Goal: Task Accomplishment & Management: Use online tool/utility

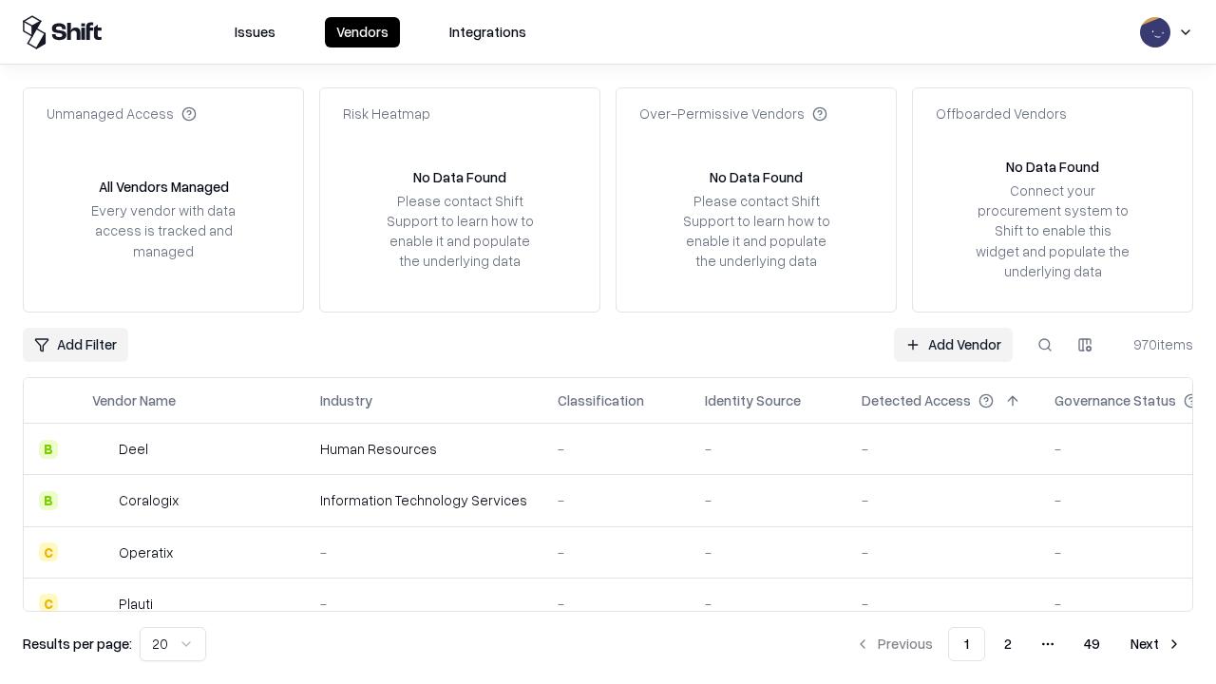
click at [953, 344] on link "Add Vendor" at bounding box center [953, 345] width 119 height 34
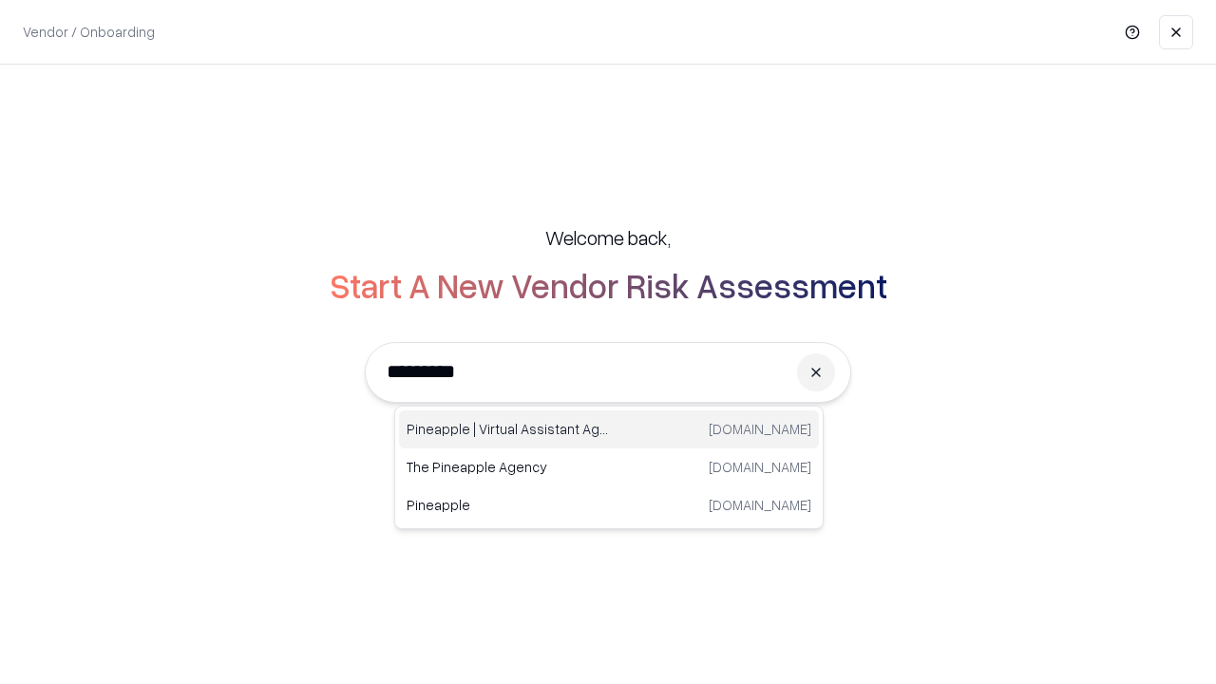
click at [609, 429] on div "Pineapple | Virtual Assistant Agency [DOMAIN_NAME]" at bounding box center [609, 429] width 420 height 38
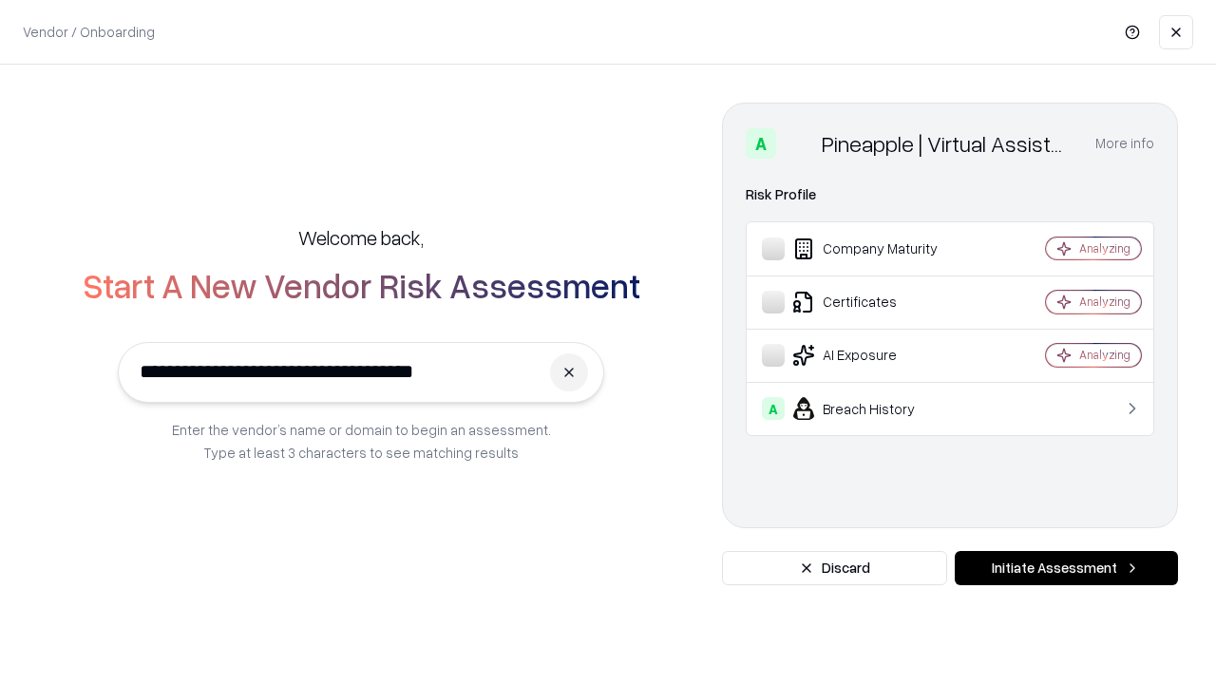
type input "**********"
click at [1066, 568] on button "Initiate Assessment" at bounding box center [1066, 568] width 223 height 34
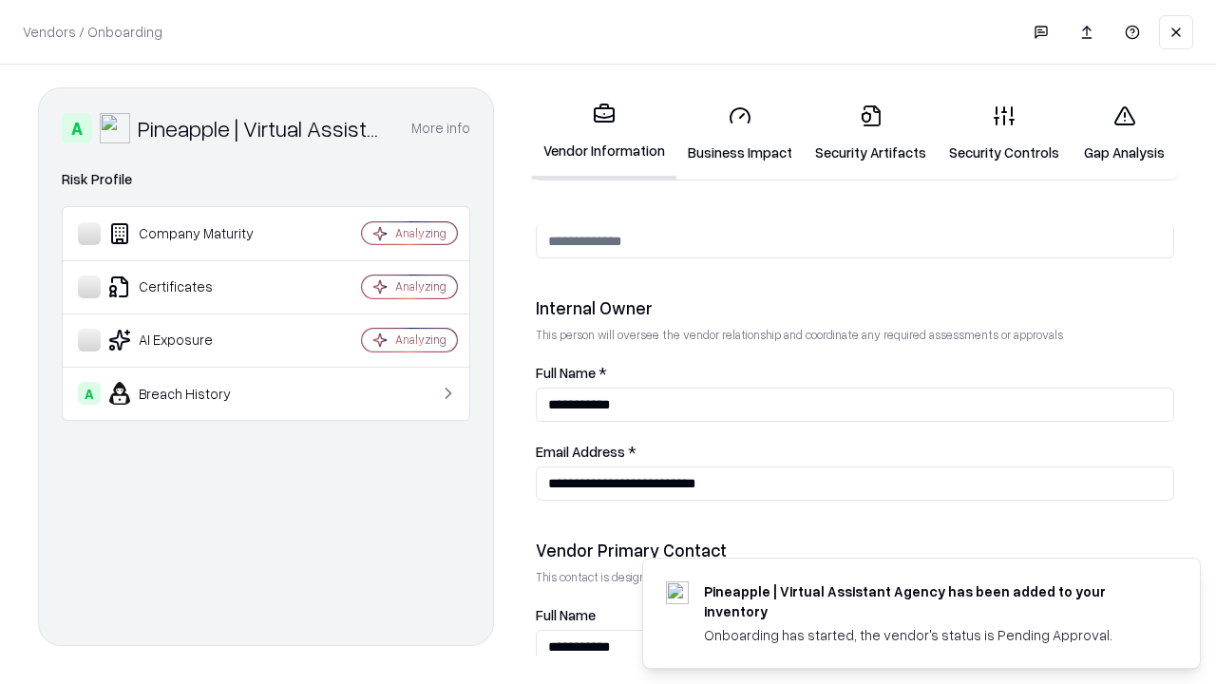
scroll to position [984, 0]
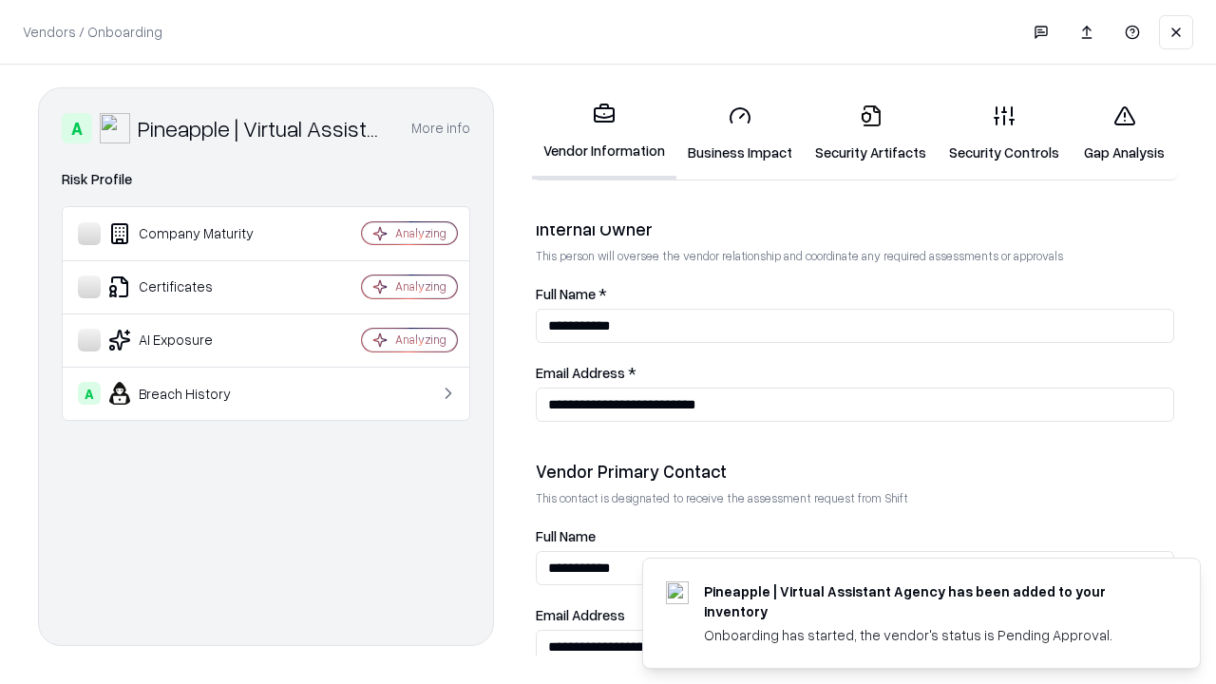
click at [870, 133] on link "Security Artifacts" at bounding box center [871, 133] width 134 height 88
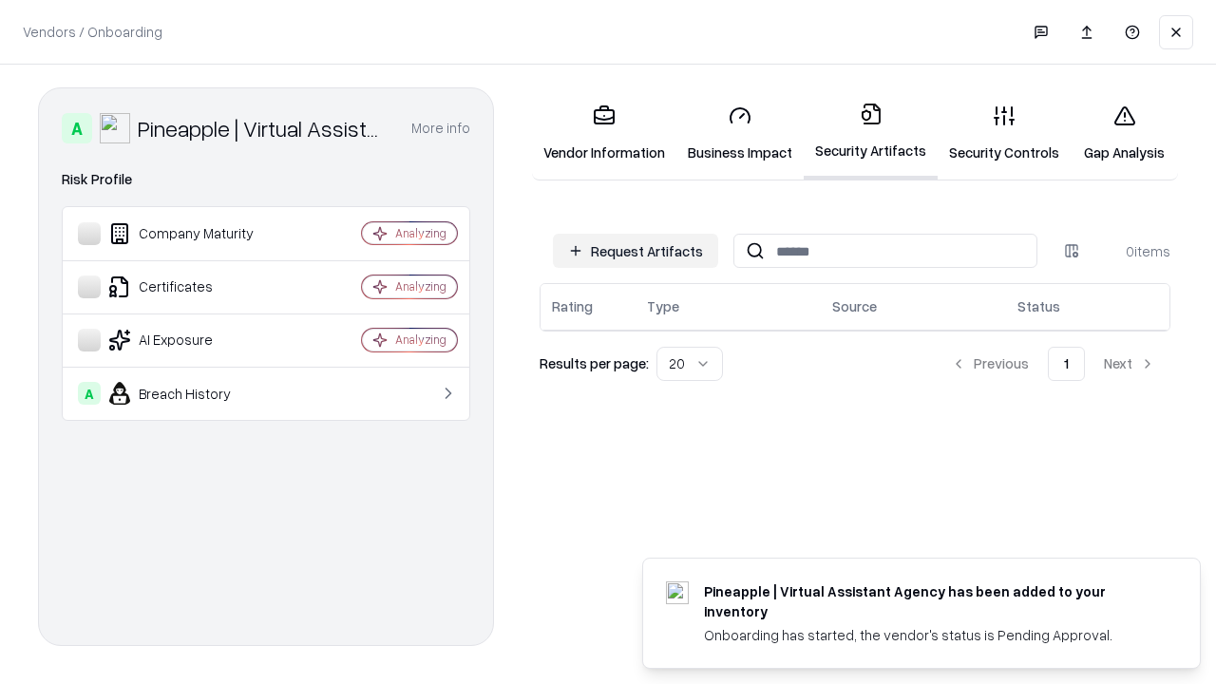
click at [636, 251] on button "Request Artifacts" at bounding box center [635, 251] width 165 height 34
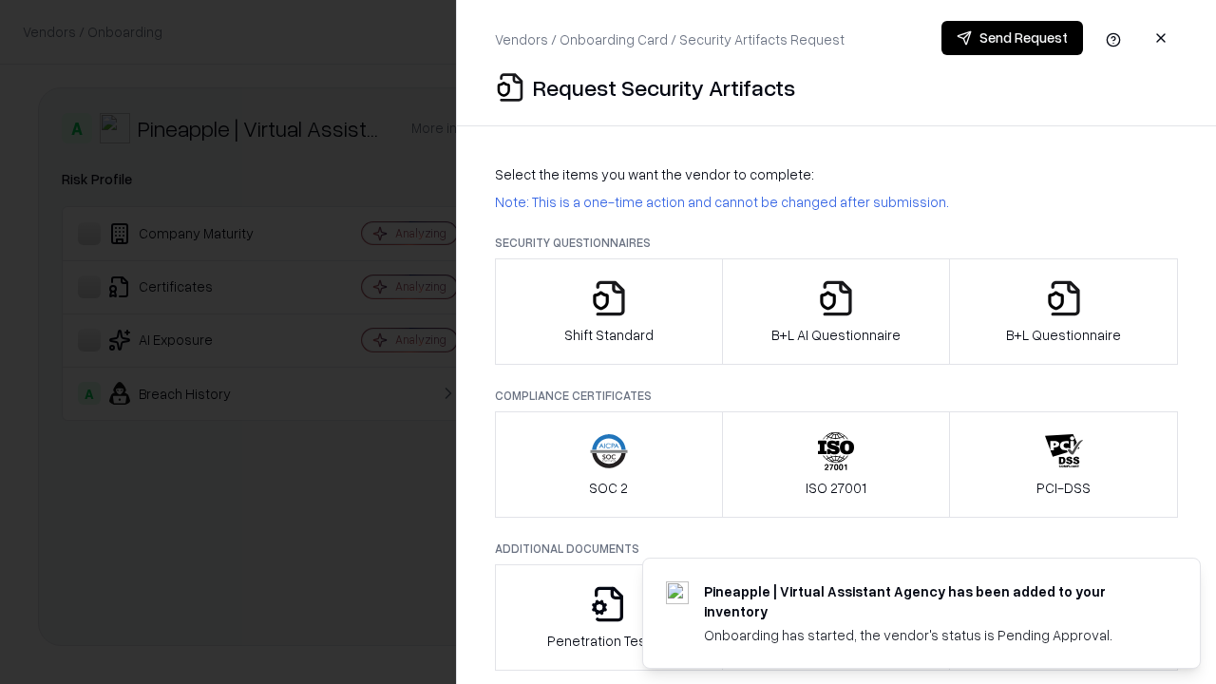
click at [1063, 312] on icon "button" at bounding box center [1064, 298] width 38 height 38
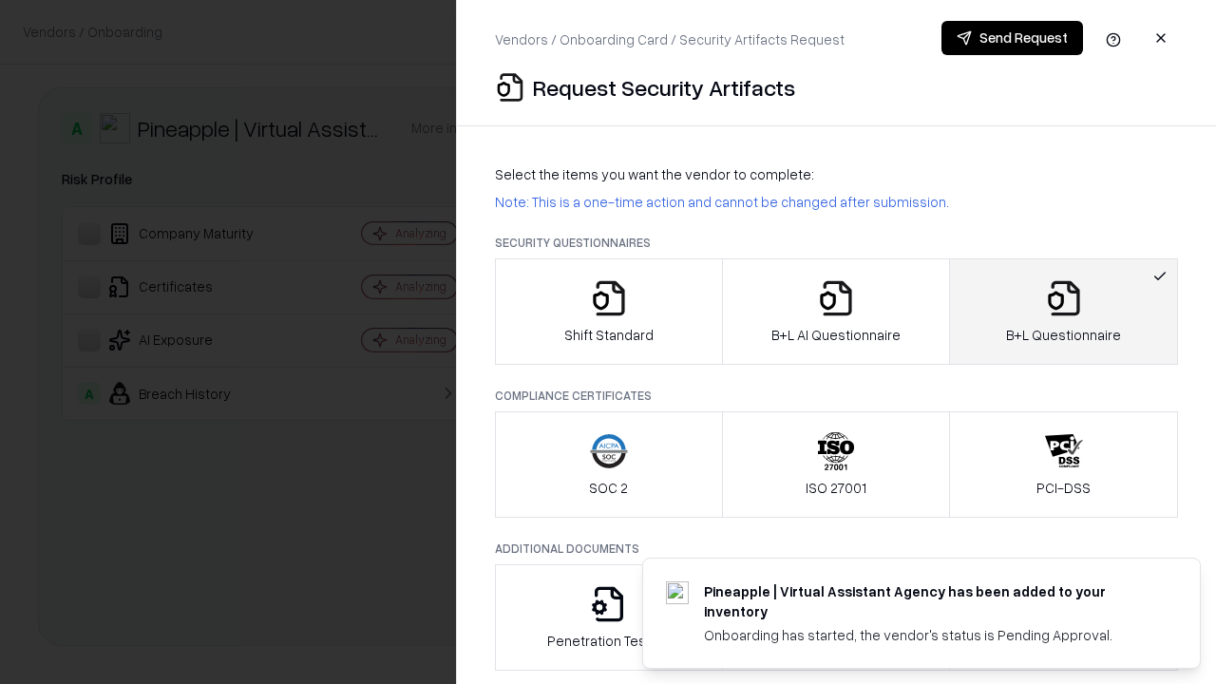
click at [835, 312] on icon "button" at bounding box center [836, 298] width 38 height 38
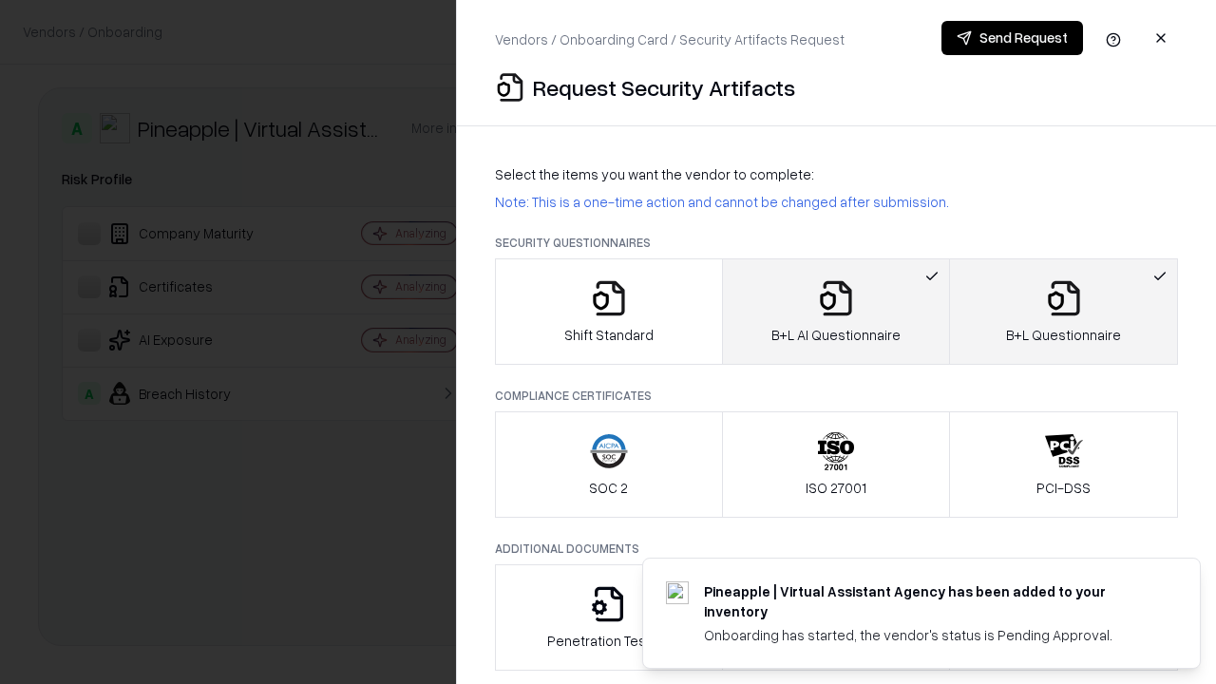
click at [1012, 38] on button "Send Request" at bounding box center [1012, 38] width 142 height 34
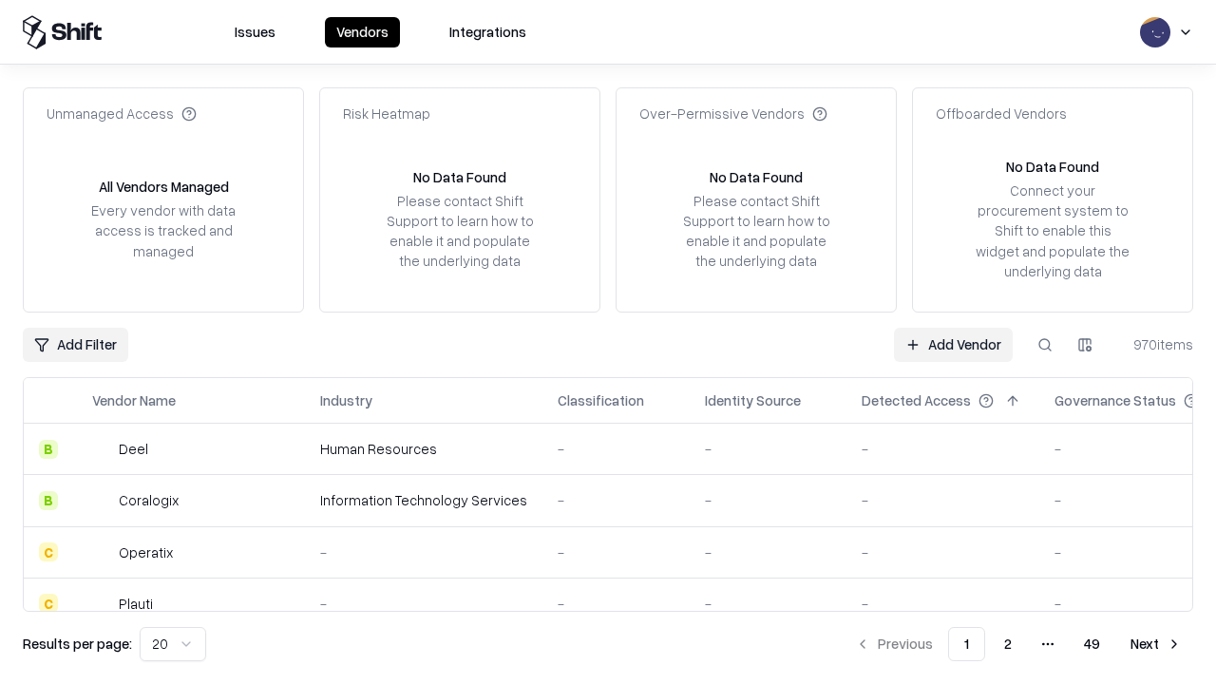
click at [953, 344] on link "Add Vendor" at bounding box center [953, 345] width 119 height 34
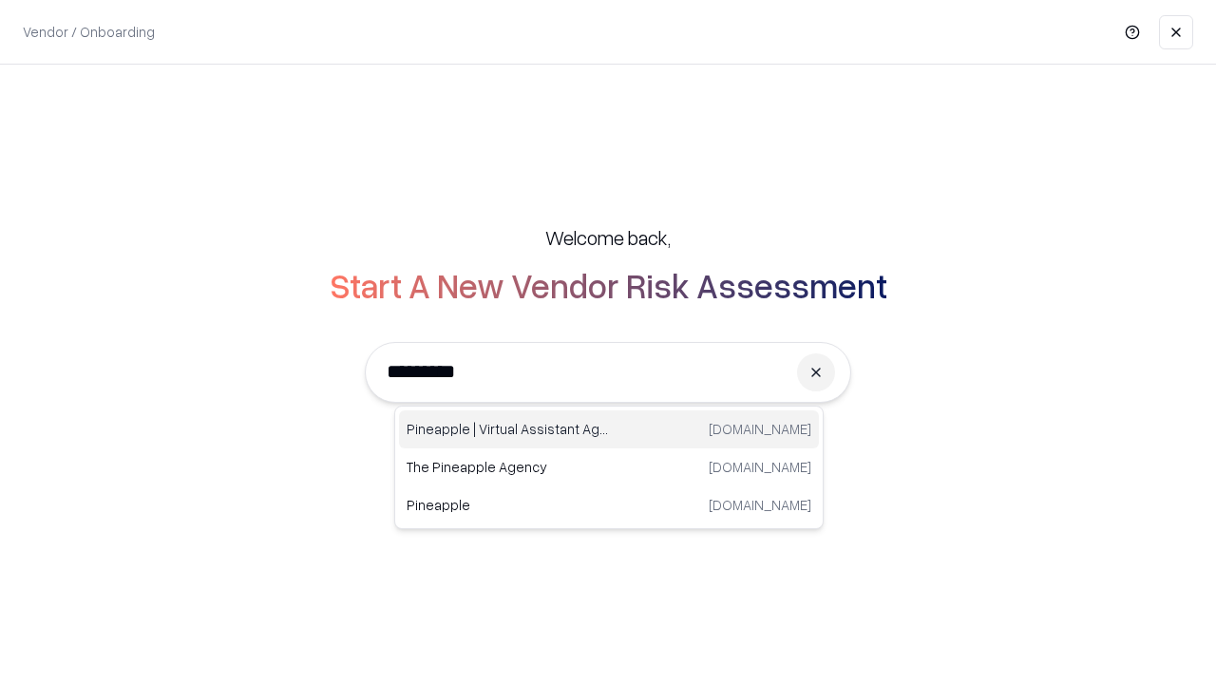
click at [609, 429] on div "Pineapple | Virtual Assistant Agency [DOMAIN_NAME]" at bounding box center [609, 429] width 420 height 38
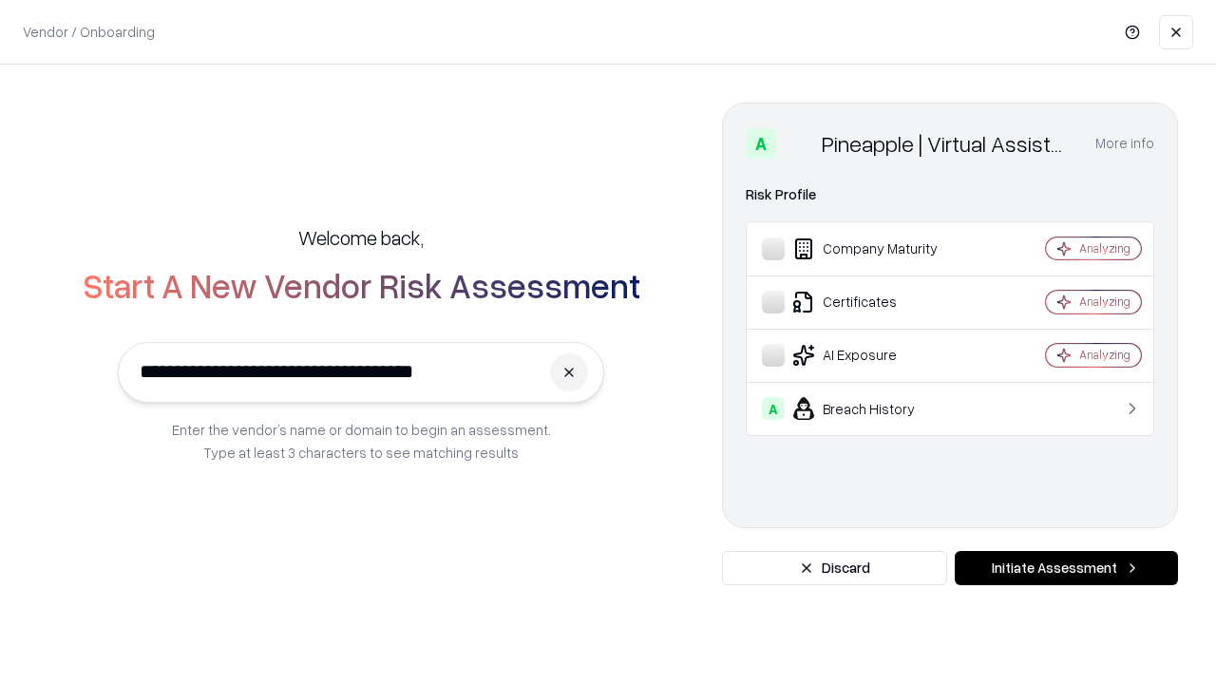
type input "**********"
click at [1066, 568] on button "Initiate Assessment" at bounding box center [1066, 568] width 223 height 34
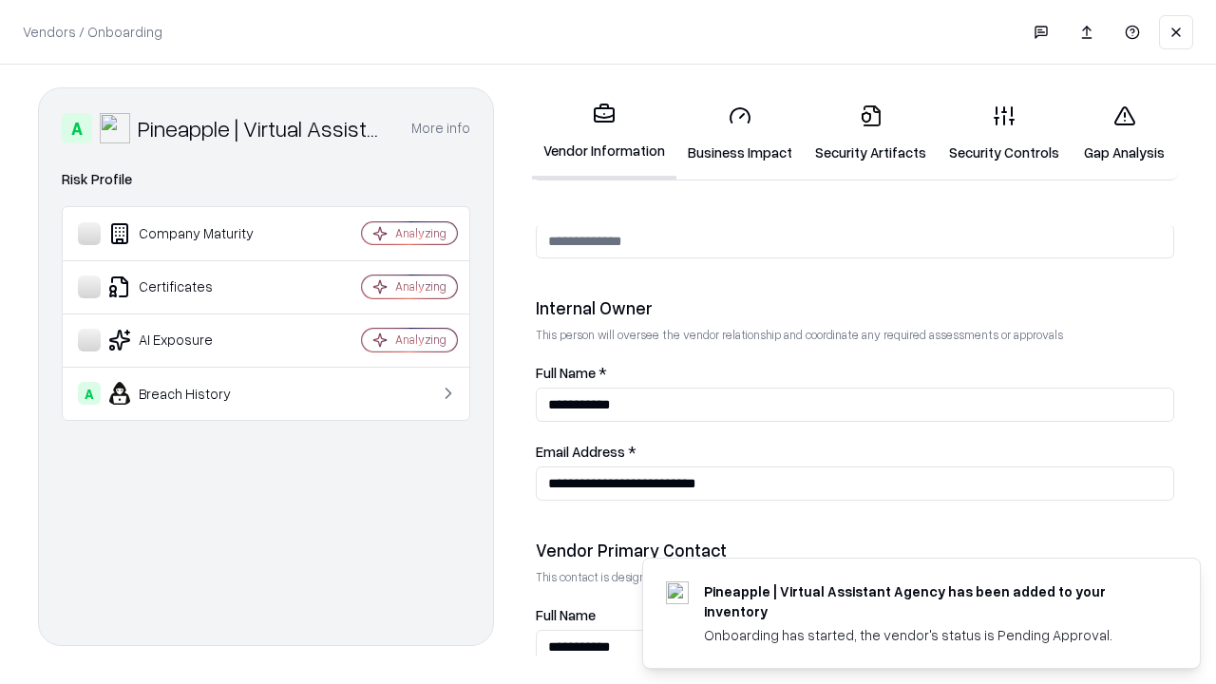
scroll to position [984, 0]
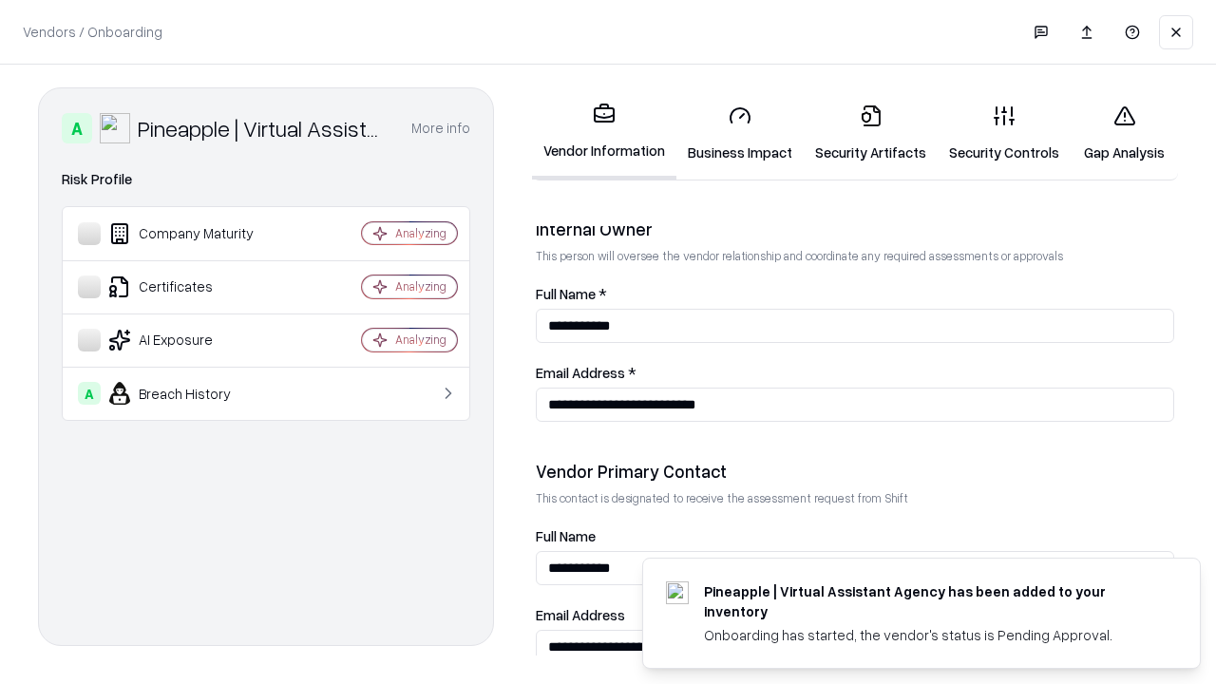
click at [1124, 133] on link "Gap Analysis" at bounding box center [1124, 133] width 107 height 88
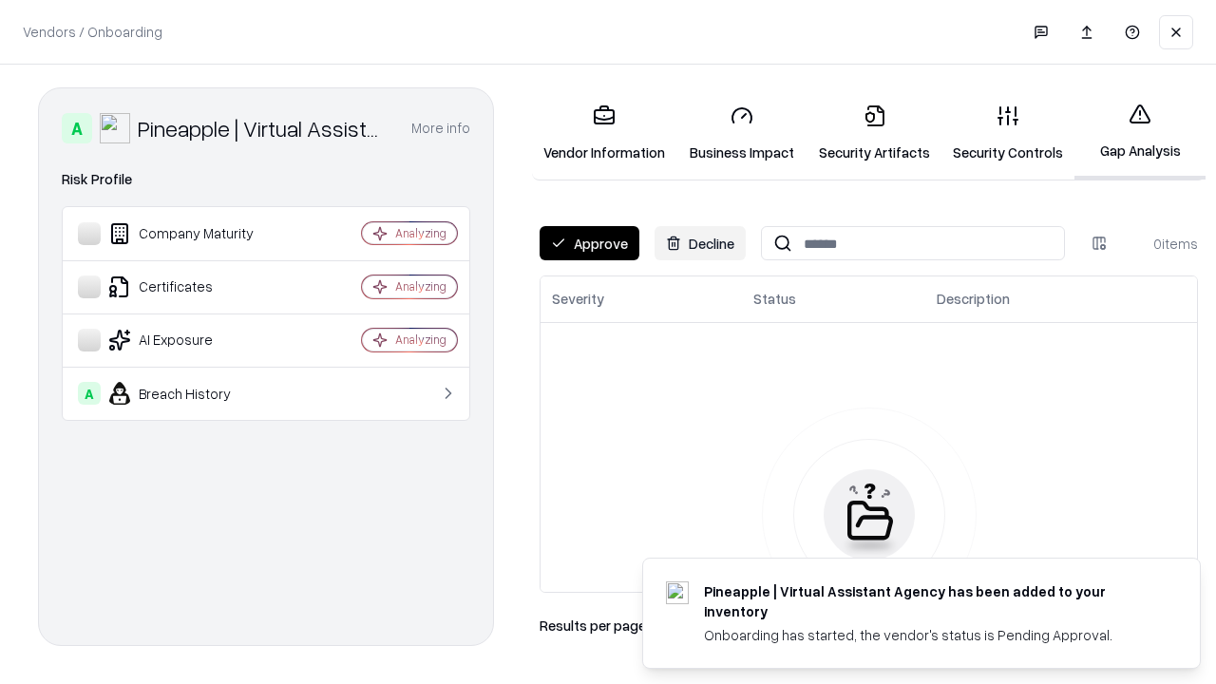
click at [589, 243] on button "Approve" at bounding box center [590, 243] width 100 height 34
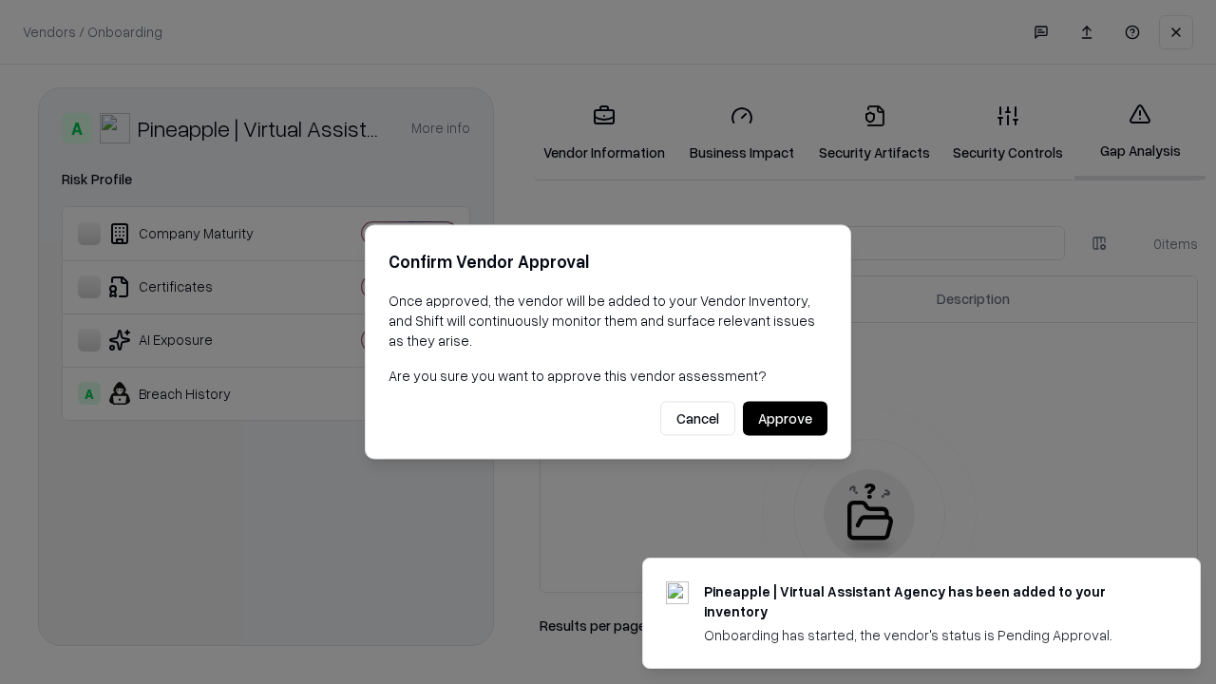
click at [785, 418] on button "Approve" at bounding box center [785, 419] width 85 height 34
